Goal: Navigation & Orientation: Go to known website

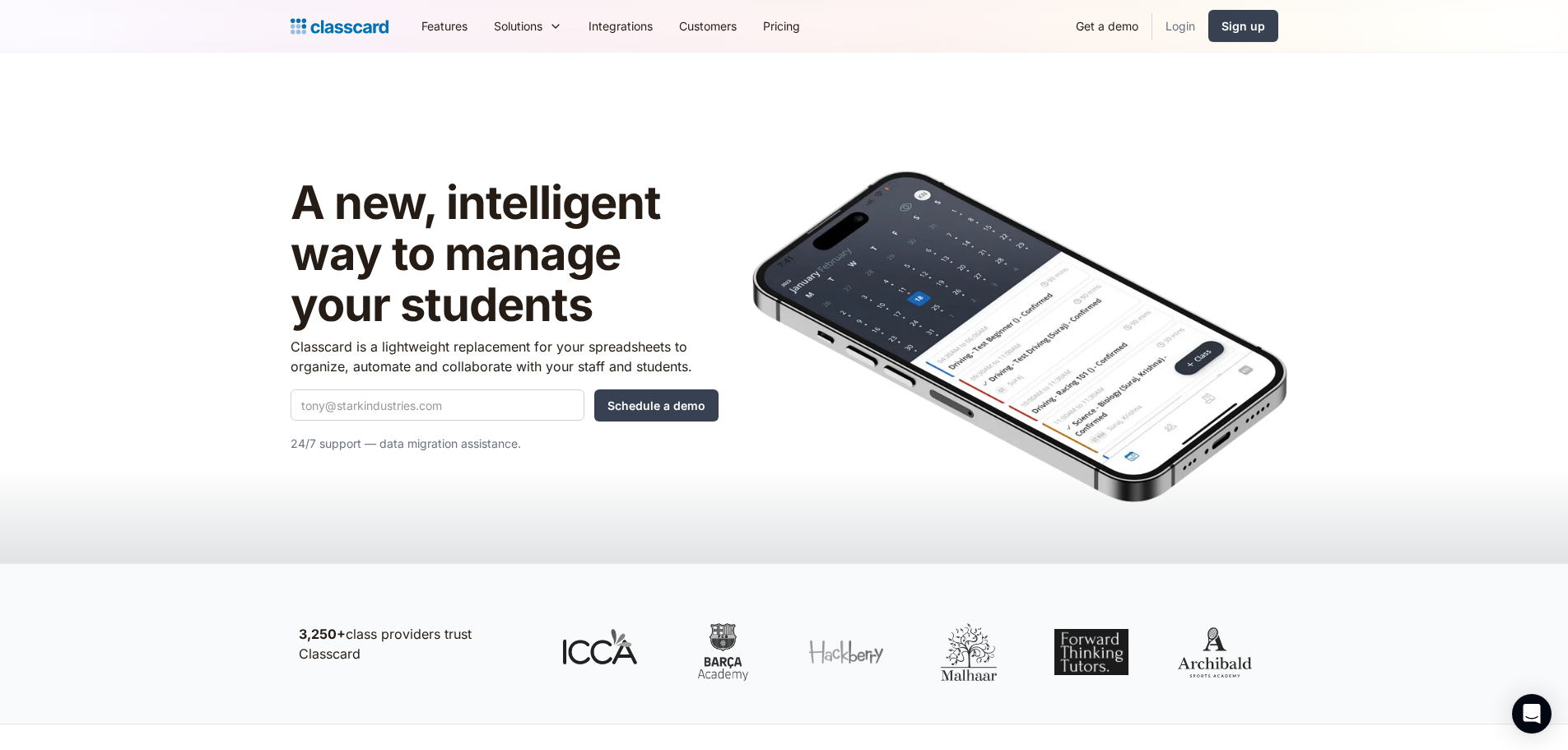
click at [1168, 29] on link "Login" at bounding box center [1180, 26] width 56 height 37
click at [1187, 36] on link "Login" at bounding box center [1180, 26] width 56 height 37
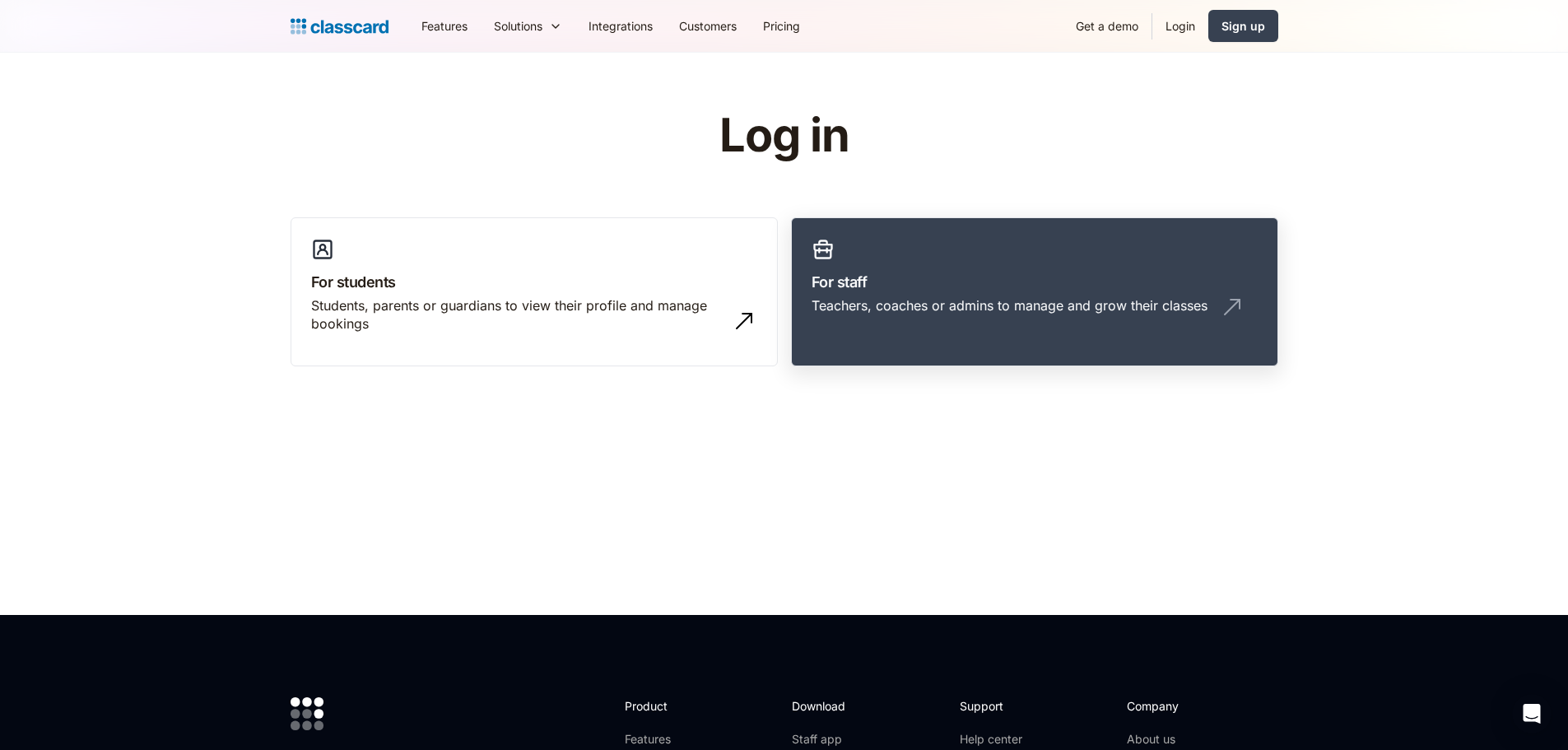
click at [894, 323] on div "Teachers, coaches or admins to manage and grow their classes" at bounding box center [1035, 312] width 447 height 31
click at [956, 289] on h3 "For staff" at bounding box center [1035, 281] width 447 height 22
